Goal: Task Accomplishment & Management: Use online tool/utility

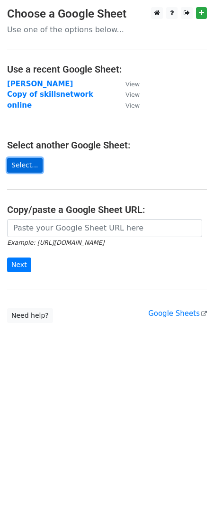
click at [27, 165] on link "Select..." at bounding box center [25, 165] width 36 height 15
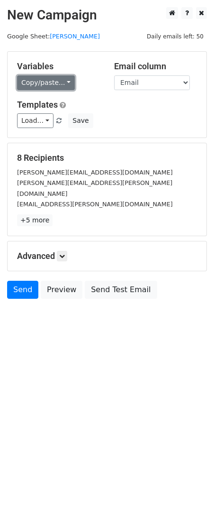
click at [59, 83] on link "Copy/paste..." at bounding box center [46, 82] width 58 height 15
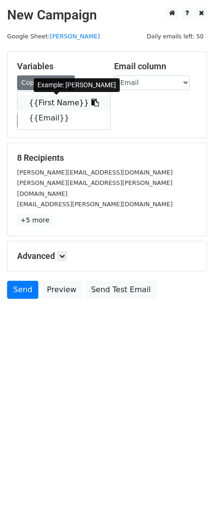
click at [69, 99] on link "{{First Name}}" at bounding box center [64, 102] width 93 height 15
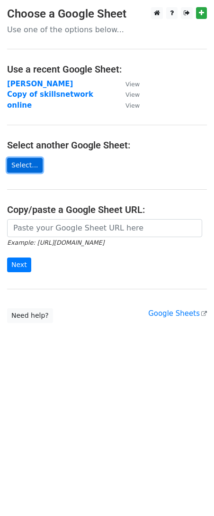
click at [21, 164] on link "Select..." at bounding box center [25, 165] width 36 height 15
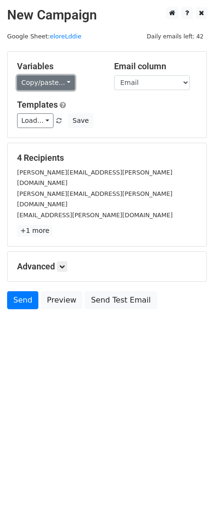
click at [47, 86] on link "Copy/paste..." at bounding box center [46, 82] width 58 height 15
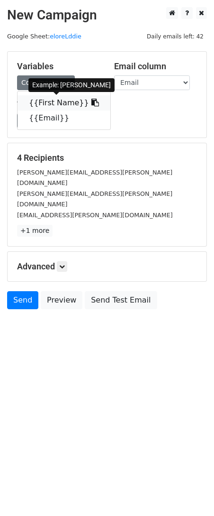
click at [62, 99] on link "{{First Name}}" at bounding box center [64, 102] width 93 height 15
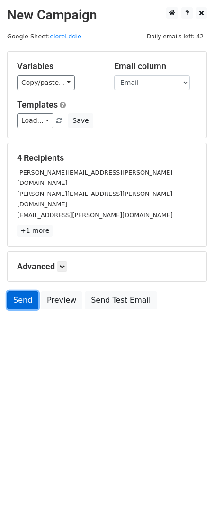
click at [16, 291] on link "Send" at bounding box center [22, 300] width 31 height 18
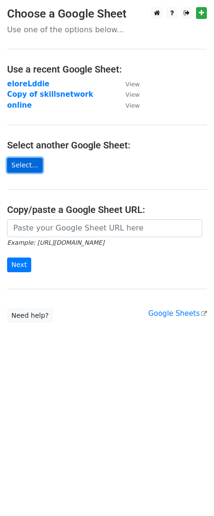
click at [22, 166] on link "Select..." at bounding box center [25, 165] width 36 height 15
click at [19, 162] on link "Select..." at bounding box center [25, 165] width 36 height 15
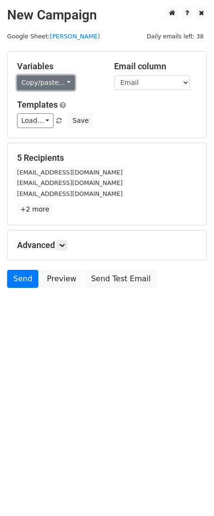
click at [65, 82] on link "Copy/paste..." at bounding box center [46, 82] width 58 height 15
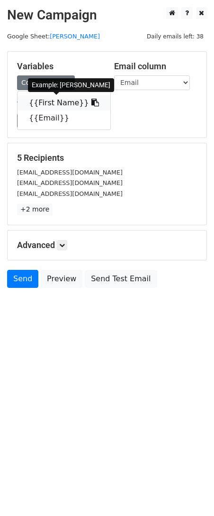
click at [64, 102] on link "{{First Name}}" at bounding box center [64, 102] width 93 height 15
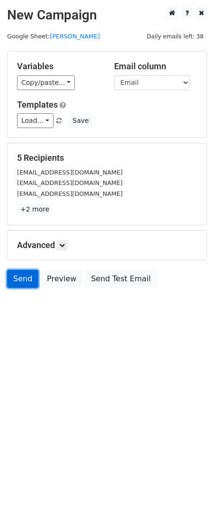
click at [23, 280] on link "Send" at bounding box center [22, 279] width 31 height 18
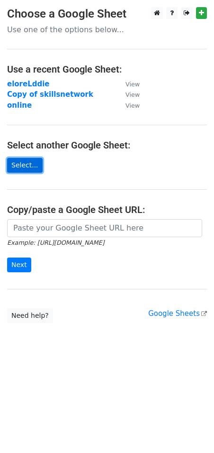
click at [30, 164] on link "Select..." at bounding box center [25, 165] width 36 height 15
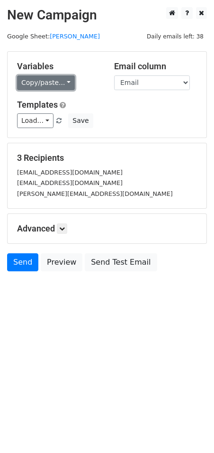
click at [64, 83] on link "Copy/paste..." at bounding box center [46, 82] width 58 height 15
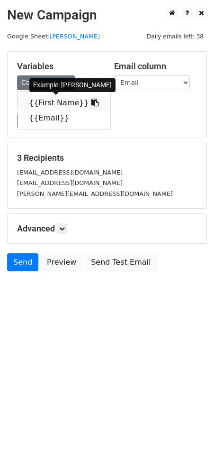
click at [67, 99] on link "{{First Name}}" at bounding box center [64, 102] width 93 height 15
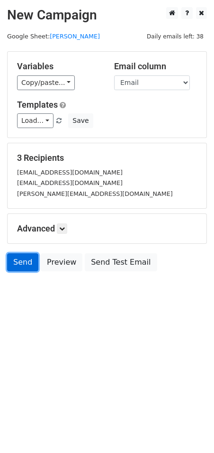
click at [17, 258] on link "Send" at bounding box center [22, 262] width 31 height 18
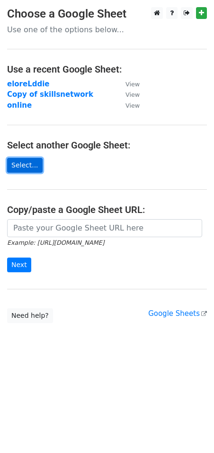
click at [28, 164] on link "Select..." at bounding box center [25, 165] width 36 height 15
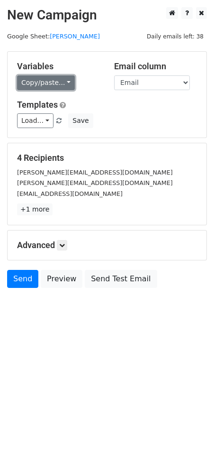
click at [60, 81] on link "Copy/paste..." at bounding box center [46, 82] width 58 height 15
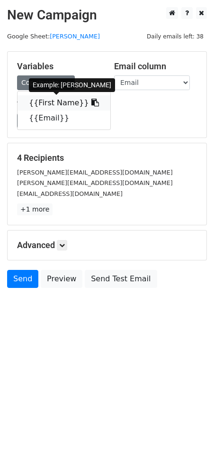
click at [65, 101] on link "{{First Name}}" at bounding box center [64, 102] width 93 height 15
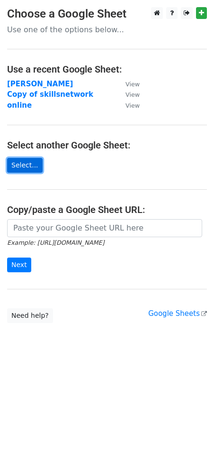
click at [30, 160] on link "Select..." at bounding box center [25, 165] width 36 height 15
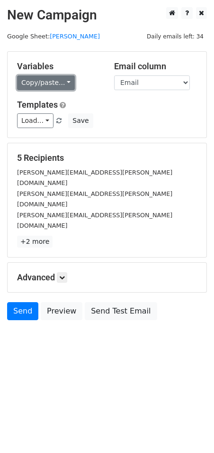
click at [55, 79] on link "Copy/paste..." at bounding box center [46, 82] width 58 height 15
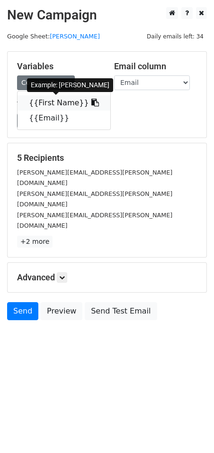
click at [54, 99] on link "{{First Name}}" at bounding box center [64, 102] width 93 height 15
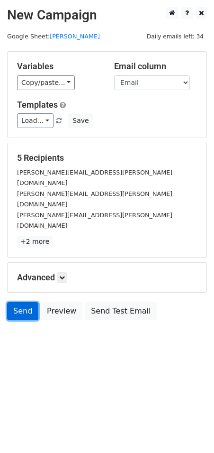
click at [19, 302] on link "Send" at bounding box center [22, 311] width 31 height 18
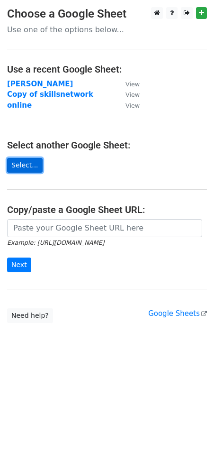
click at [18, 161] on link "Select..." at bounding box center [25, 165] width 36 height 15
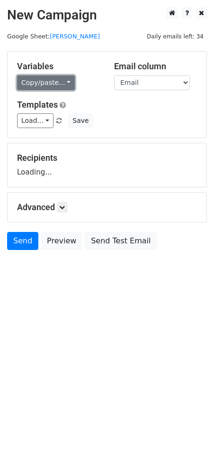
click at [63, 81] on link "Copy/paste..." at bounding box center [46, 82] width 58 height 15
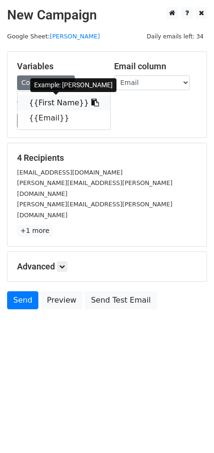
click at [55, 102] on link "{{First Name}}" at bounding box center [64, 102] width 93 height 15
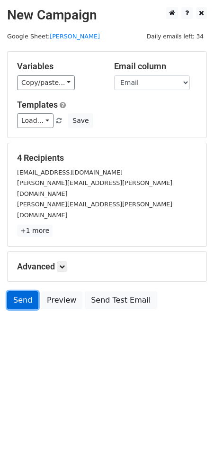
click at [17, 291] on link "Send" at bounding box center [22, 300] width 31 height 18
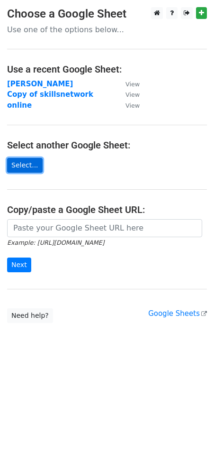
click at [24, 163] on link "Select..." at bounding box center [25, 165] width 36 height 15
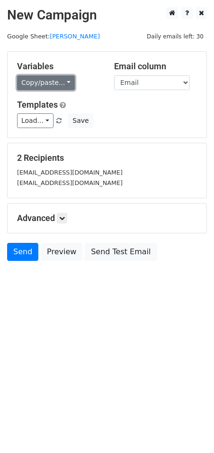
click at [63, 76] on link "Copy/paste..." at bounding box center [46, 82] width 58 height 15
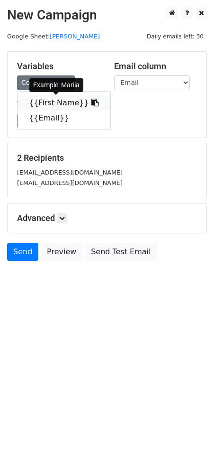
click at [51, 99] on link "{{First Name}}" at bounding box center [64, 102] width 93 height 15
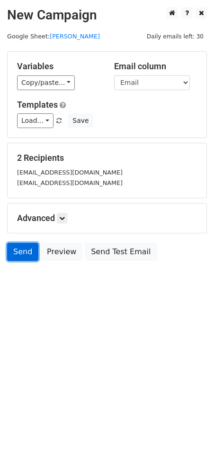
click at [21, 255] on link "Send" at bounding box center [22, 252] width 31 height 18
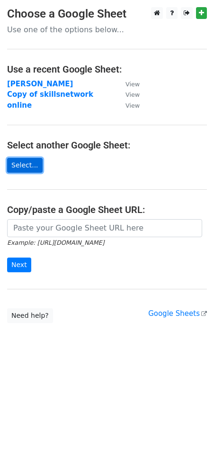
click at [22, 162] on link "Select..." at bounding box center [25, 165] width 36 height 15
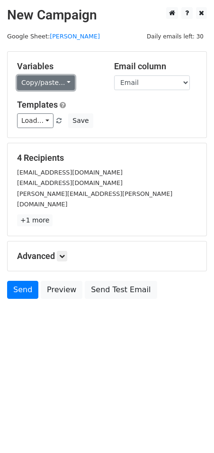
click at [65, 80] on link "Copy/paste..." at bounding box center [46, 82] width 58 height 15
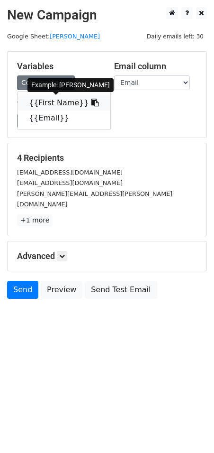
click at [61, 100] on link "{{First Name}}" at bounding box center [64, 102] width 93 height 15
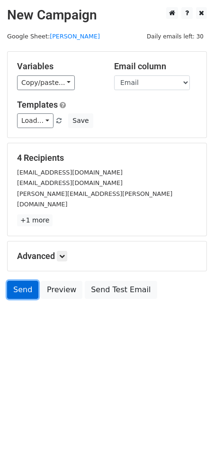
click at [13, 281] on link "Send" at bounding box center [22, 290] width 31 height 18
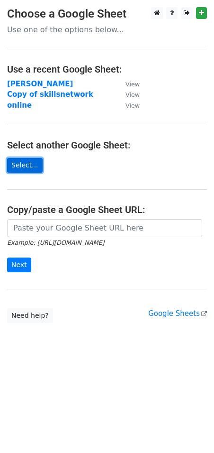
click at [21, 165] on link "Select..." at bounding box center [25, 165] width 36 height 15
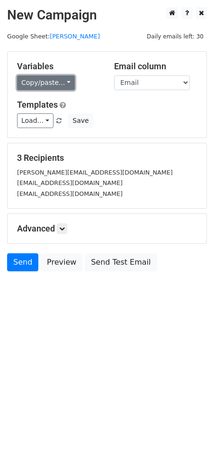
click at [52, 78] on link "Copy/paste..." at bounding box center [46, 82] width 58 height 15
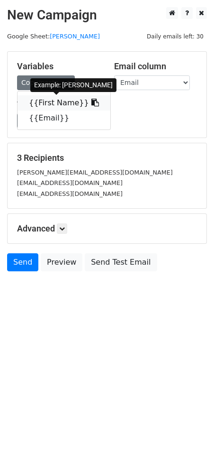
click at [63, 100] on link "{{First Name}}" at bounding box center [64, 102] width 93 height 15
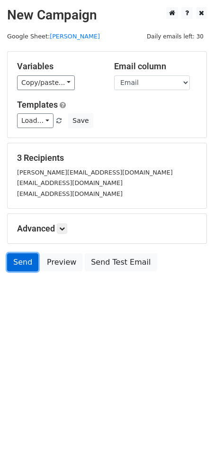
click at [19, 261] on link "Send" at bounding box center [22, 262] width 31 height 18
click at [21, 263] on link "Send" at bounding box center [22, 262] width 31 height 18
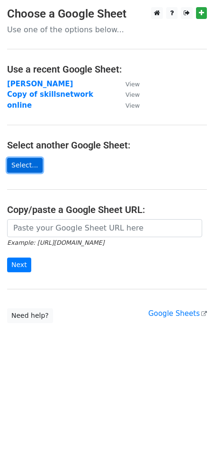
click at [27, 166] on link "Select..." at bounding box center [25, 165] width 36 height 15
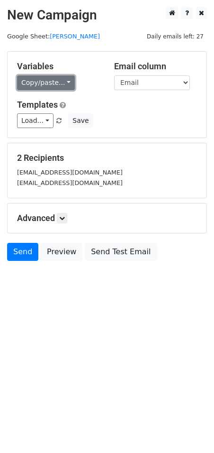
click at [64, 82] on link "Copy/paste..." at bounding box center [46, 82] width 58 height 15
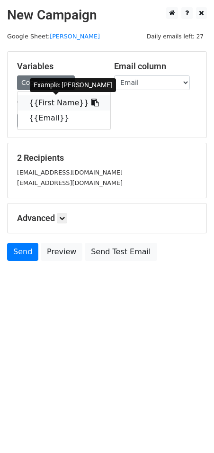
click at [63, 99] on link "{{First Name}}" at bounding box center [64, 102] width 93 height 15
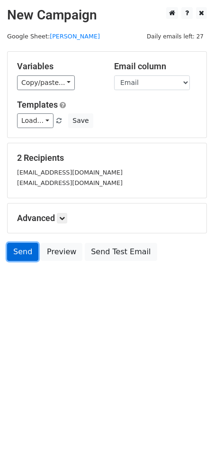
click at [13, 253] on link "Send" at bounding box center [22, 252] width 31 height 18
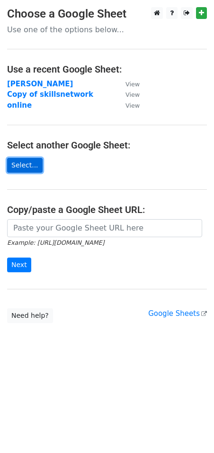
click at [17, 167] on link "Select..." at bounding box center [25, 165] width 36 height 15
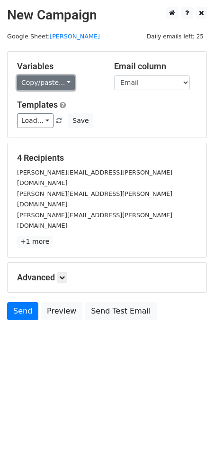
click at [61, 78] on link "Copy/paste..." at bounding box center [46, 82] width 58 height 15
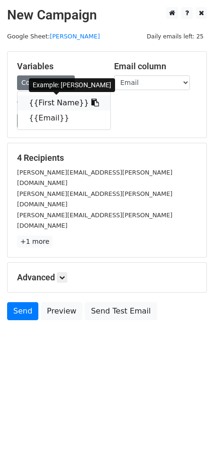
click at [52, 100] on link "{{First Name}}" at bounding box center [64, 102] width 93 height 15
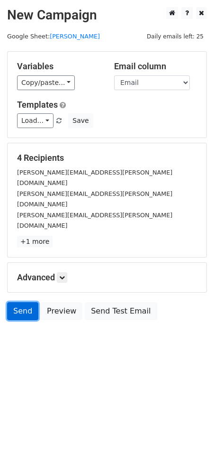
click at [23, 302] on link "Send" at bounding box center [22, 311] width 31 height 18
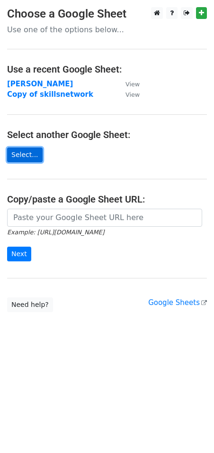
click at [23, 152] on link "Select..." at bounding box center [25, 154] width 36 height 15
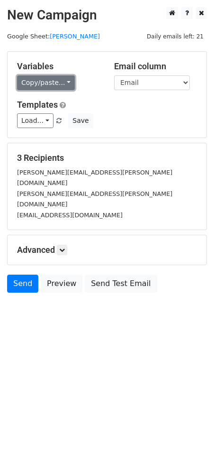
click at [45, 84] on link "Copy/paste..." at bounding box center [46, 82] width 58 height 15
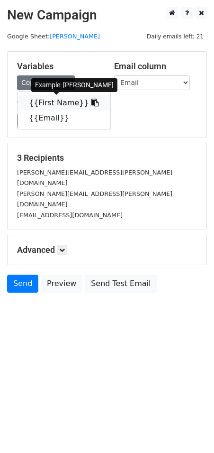
click at [68, 100] on link "{{First Name}}" at bounding box center [64, 102] width 93 height 15
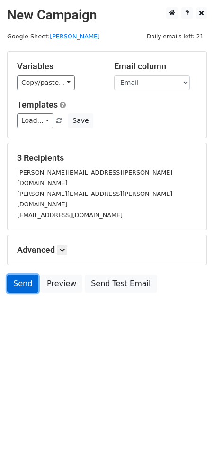
click at [13, 274] on link "Send" at bounding box center [22, 283] width 31 height 18
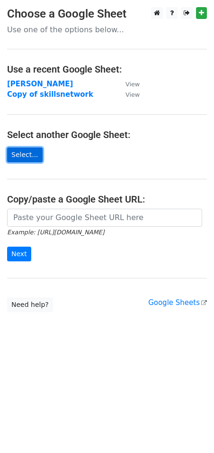
click at [19, 158] on link "Select..." at bounding box center [25, 154] width 36 height 15
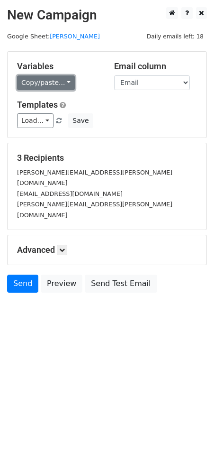
click at [55, 81] on link "Copy/paste..." at bounding box center [46, 82] width 58 height 15
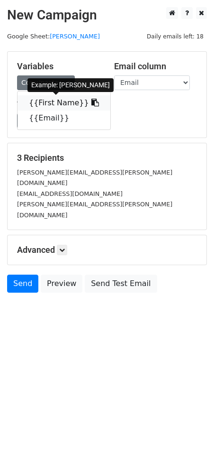
click at [61, 105] on link "{{First Name}}" at bounding box center [64, 102] width 93 height 15
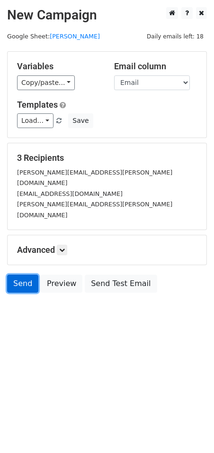
click at [24, 274] on link "Send" at bounding box center [22, 283] width 31 height 18
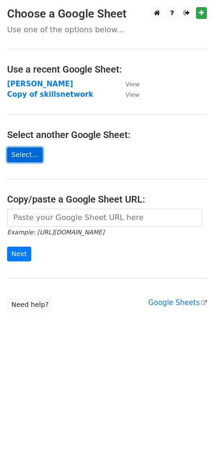
click at [22, 156] on link "Select..." at bounding box center [25, 154] width 36 height 15
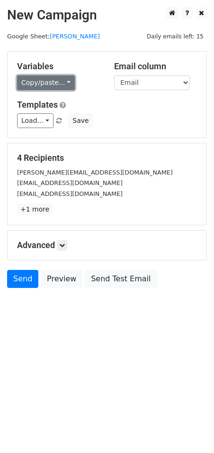
click at [55, 76] on link "Copy/paste..." at bounding box center [46, 82] width 58 height 15
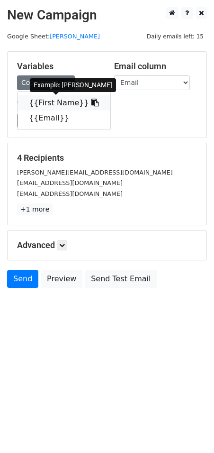
click at [57, 98] on link "{{First Name}}" at bounding box center [64, 102] width 93 height 15
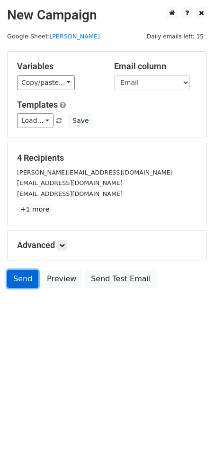
click at [24, 279] on link "Send" at bounding box center [22, 279] width 31 height 18
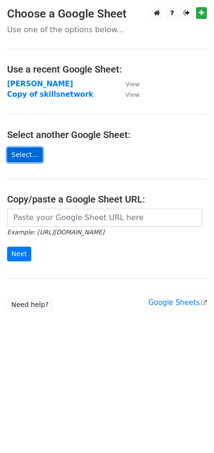
click at [25, 150] on link "Select..." at bounding box center [25, 154] width 36 height 15
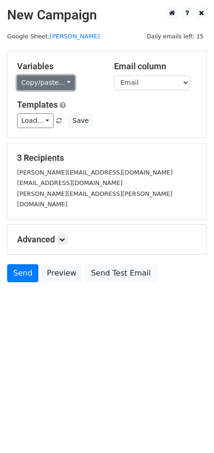
click at [60, 83] on link "Copy/paste..." at bounding box center [46, 82] width 58 height 15
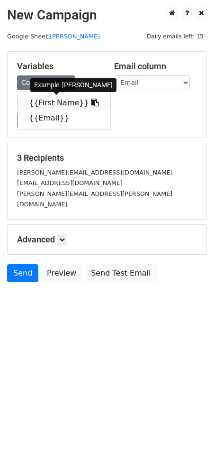
click at [65, 101] on link "{{First Name}}" at bounding box center [64, 102] width 93 height 15
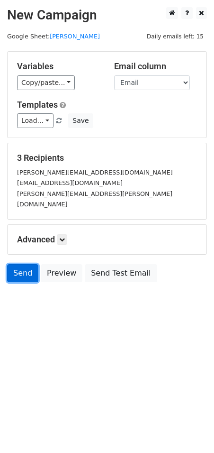
click at [24, 264] on link "Send" at bounding box center [22, 273] width 31 height 18
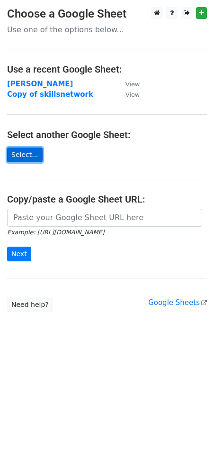
click at [27, 154] on link "Select..." at bounding box center [25, 154] width 36 height 15
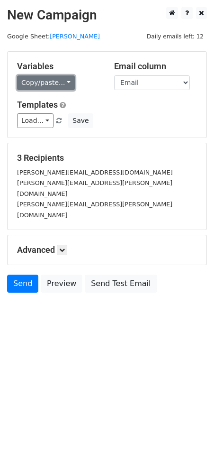
click at [58, 81] on link "Copy/paste..." at bounding box center [46, 82] width 58 height 15
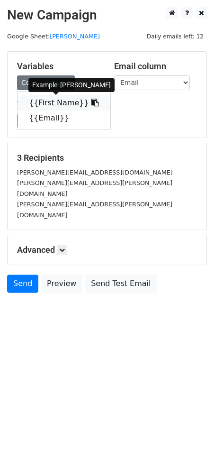
click at [55, 101] on link "{{First Name}}" at bounding box center [64, 102] width 93 height 15
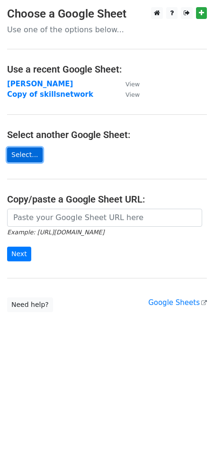
click at [26, 154] on link "Select..." at bounding box center [25, 154] width 36 height 15
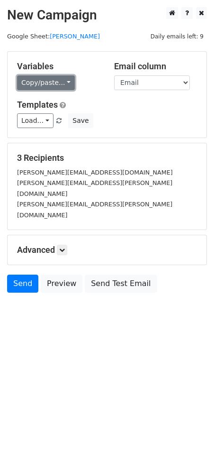
click at [59, 83] on link "Copy/paste..." at bounding box center [46, 82] width 58 height 15
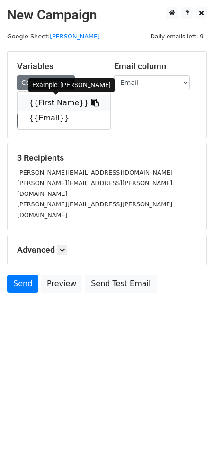
click at [57, 100] on link "{{First Name}}" at bounding box center [64, 102] width 93 height 15
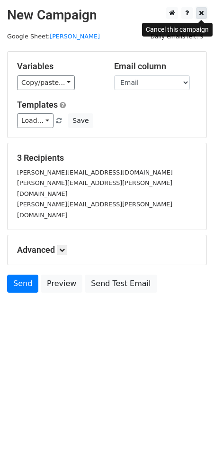
click at [204, 14] on link at bounding box center [201, 13] width 11 height 12
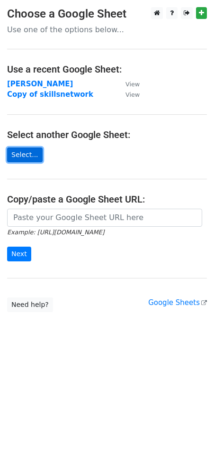
click at [15, 151] on link "Select..." at bounding box center [25, 154] width 36 height 15
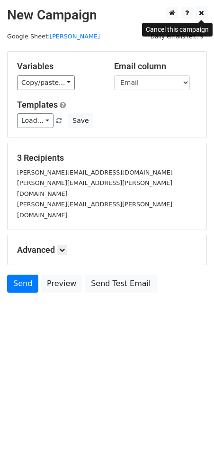
click at [198, 19] on body "New Campaign Daily emails left: 9 Google Sheet: [PERSON_NAME] Variables Copy/pa…" at bounding box center [107, 171] width 214 height 328
click at [199, 14] on icon at bounding box center [201, 12] width 5 height 7
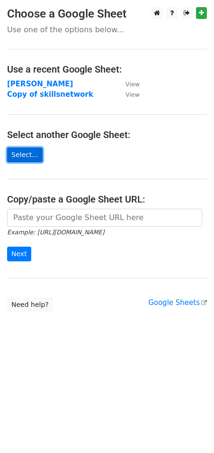
click at [22, 152] on link "Select..." at bounding box center [25, 154] width 36 height 15
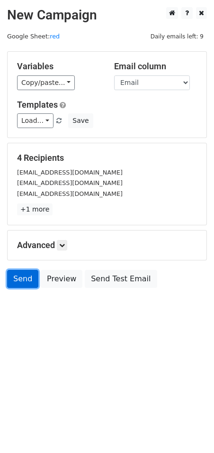
click at [11, 274] on link "Send" at bounding box center [22, 279] width 31 height 18
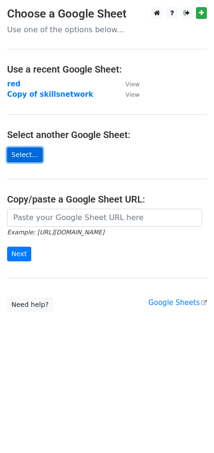
click at [18, 151] on link "Select..." at bounding box center [25, 154] width 36 height 15
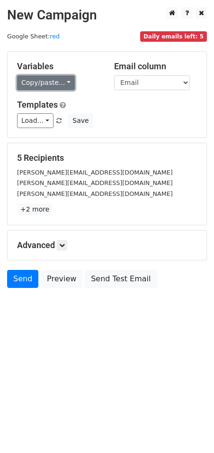
click at [57, 78] on link "Copy/paste..." at bounding box center [46, 82] width 58 height 15
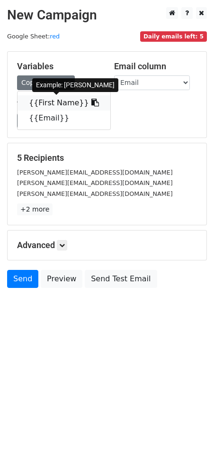
click at [91, 104] on icon at bounding box center [95, 103] width 8 height 8
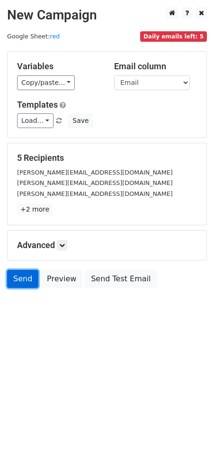
click at [21, 273] on link "Send" at bounding box center [22, 279] width 31 height 18
